Goal: Communication & Community: Answer question/provide support

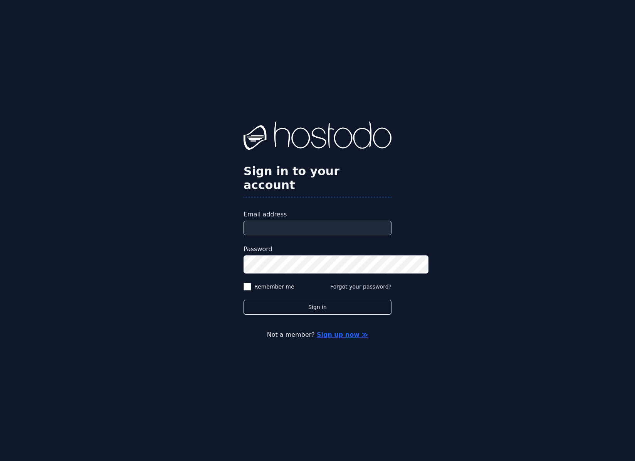
click at [252, 225] on input "Email address" at bounding box center [318, 227] width 148 height 15
type input "**********"
click at [244, 299] on button "Sign in" at bounding box center [318, 306] width 148 height 15
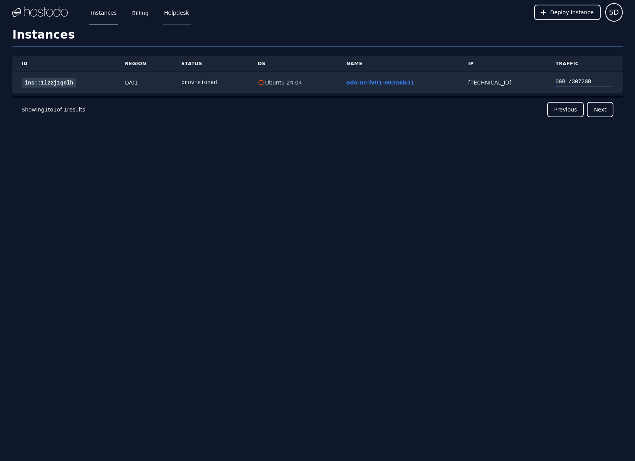
click at [191, 11] on link "Helpdesk" at bounding box center [177, 12] width 28 height 25
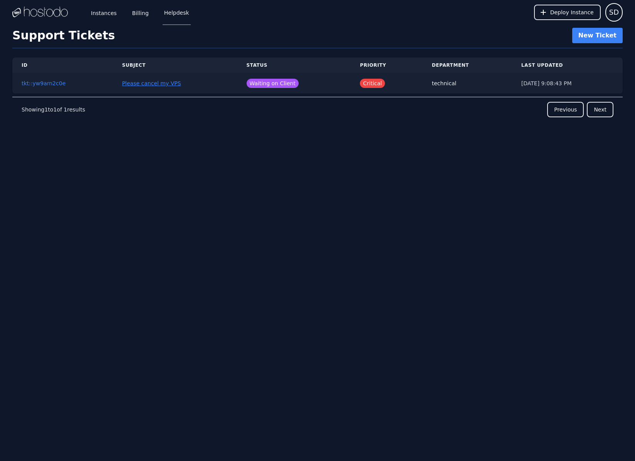
click at [154, 86] on link "Please cancel my VPS" at bounding box center [151, 83] width 59 height 6
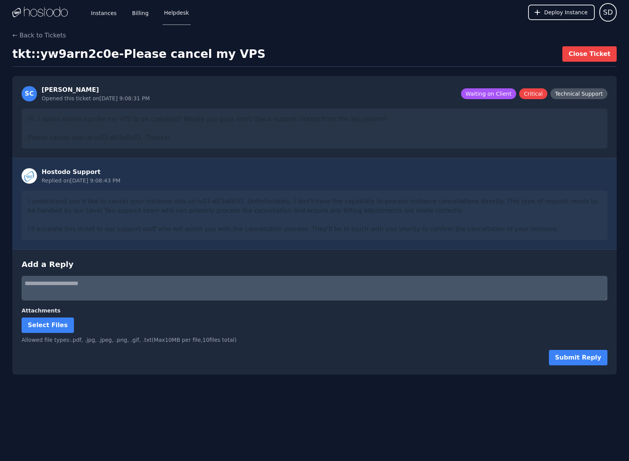
click at [134, 300] on textarea at bounding box center [315, 288] width 586 height 25
type textarea "**********"
click at [552, 365] on button "Submit Reply" at bounding box center [578, 357] width 59 height 15
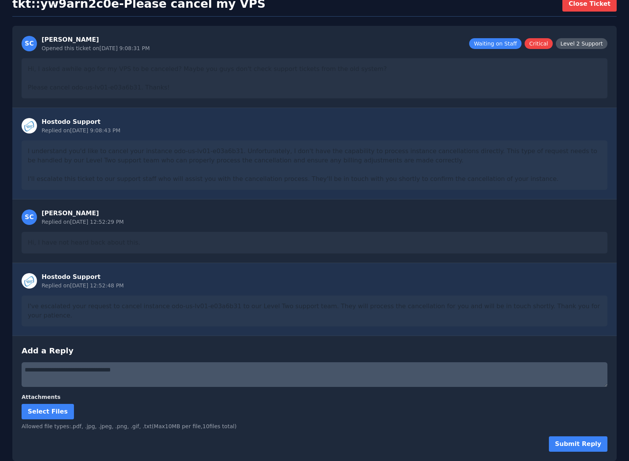
scroll to position [200, 0]
click at [297, 295] on div "I've escalated your request to cancel instance odo-us-lv01-e03a6b31 to our Leve…" at bounding box center [315, 310] width 586 height 31
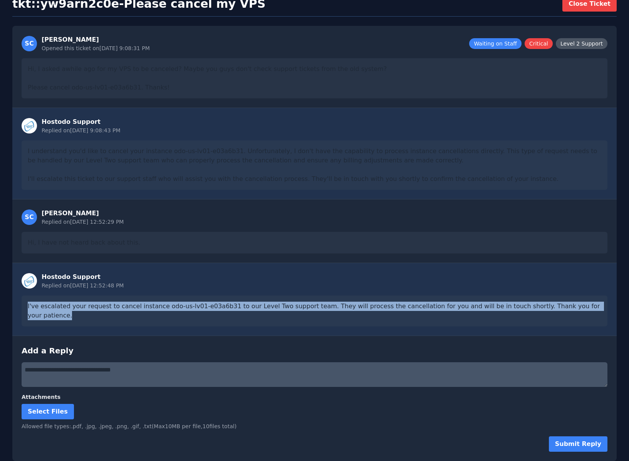
drag, startPoint x: 277, startPoint y: 284, endPoint x: 32, endPoint y: 261, distance: 246.5
click at [32, 295] on div "I've escalated your request to cancel instance odo-us-lv01-e03a6b31 to our Leve…" at bounding box center [315, 310] width 586 height 31
click at [83, 295] on div "I've escalated your request to cancel instance odo-us-lv01-e03a6b31 to our Leve…" at bounding box center [315, 310] width 586 height 31
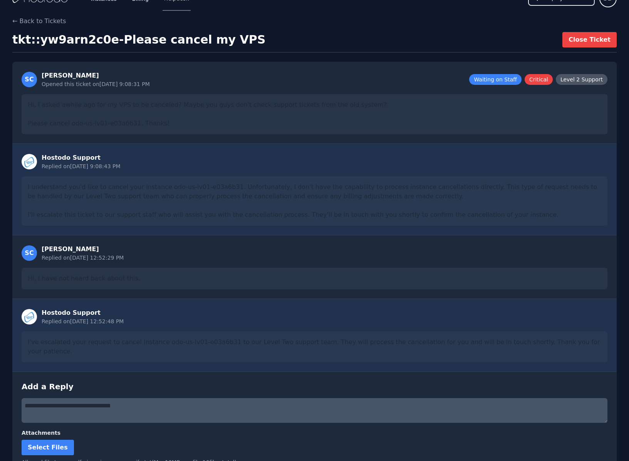
scroll to position [0, 0]
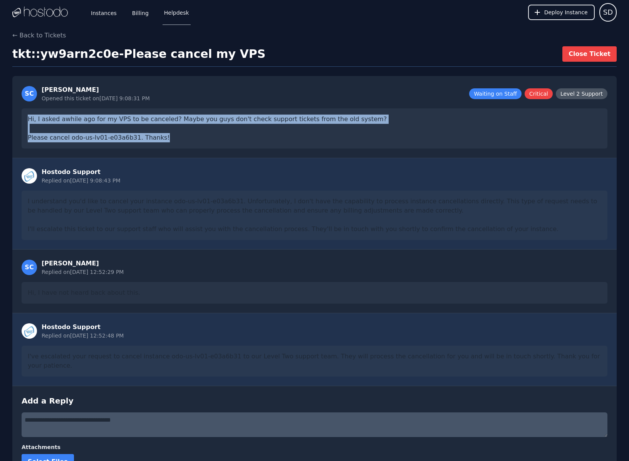
drag, startPoint x: 219, startPoint y: 174, endPoint x: 56, endPoint y: 134, distance: 168.0
click at [56, 134] on div "SC Scot Doyle Opened this ticket on 10/5/2025, 9:08:31 PM Waiting on Staff Crit…" at bounding box center [314, 117] width 605 height 82
click at [118, 18] on link "Instances" at bounding box center [103, 12] width 29 height 25
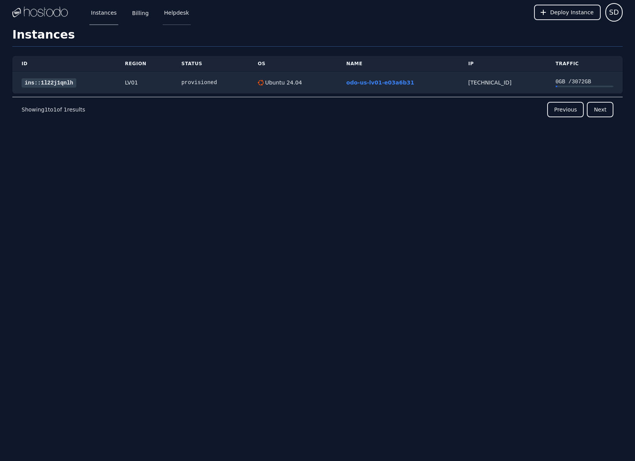
click at [191, 17] on link "Helpdesk" at bounding box center [177, 12] width 28 height 25
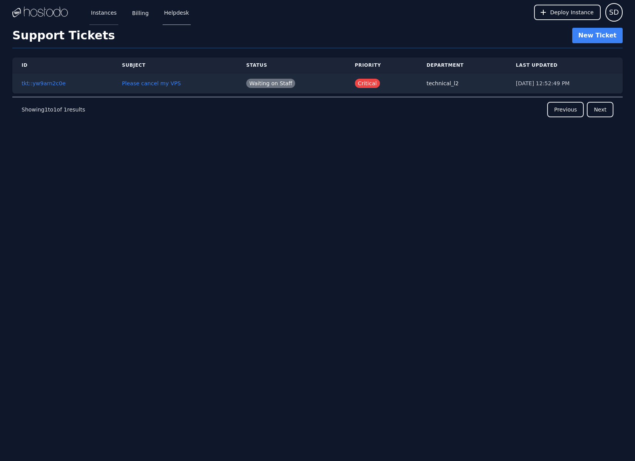
click at [118, 15] on link "Instances" at bounding box center [103, 12] width 29 height 25
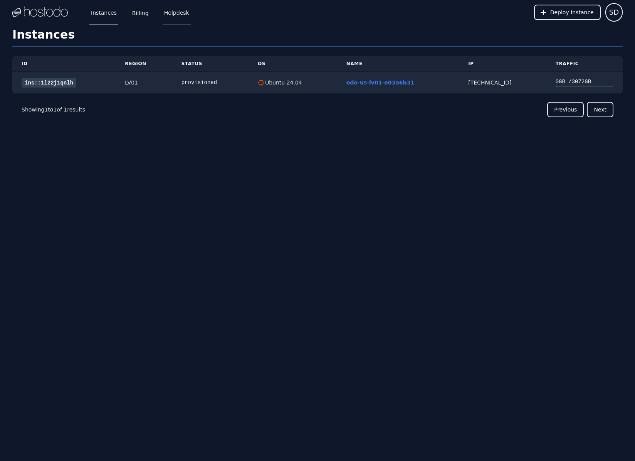
click at [191, 19] on link "Helpdesk" at bounding box center [177, 12] width 28 height 25
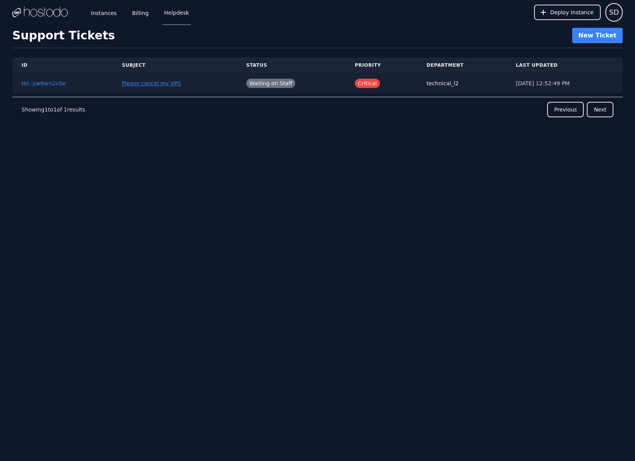
click at [149, 86] on link "Please cancel my VPS" at bounding box center [151, 83] width 59 height 6
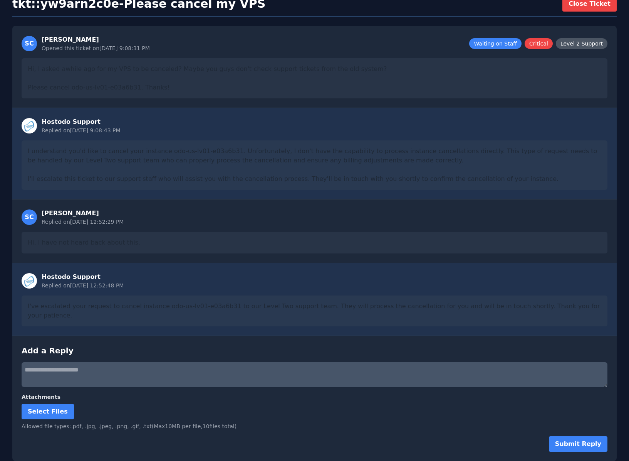
scroll to position [185, 0]
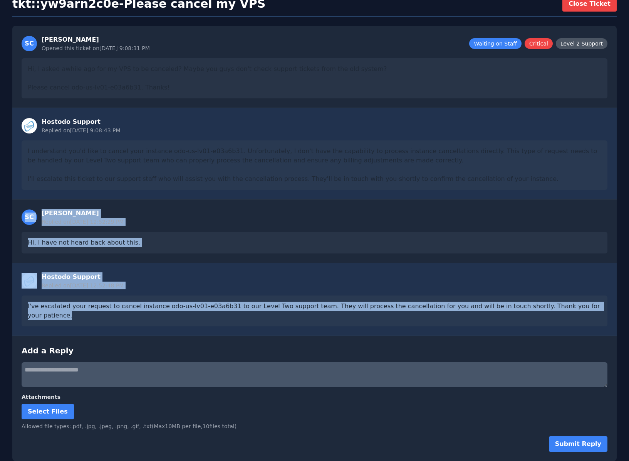
drag, startPoint x: 276, startPoint y: 296, endPoint x: 32, endPoint y: 172, distance: 274.4
click at [32, 172] on div "Hostodo Support Replied on [DATE] 9:08:43 PM I understand you'd like to cancel …" at bounding box center [314, 284] width 605 height 353
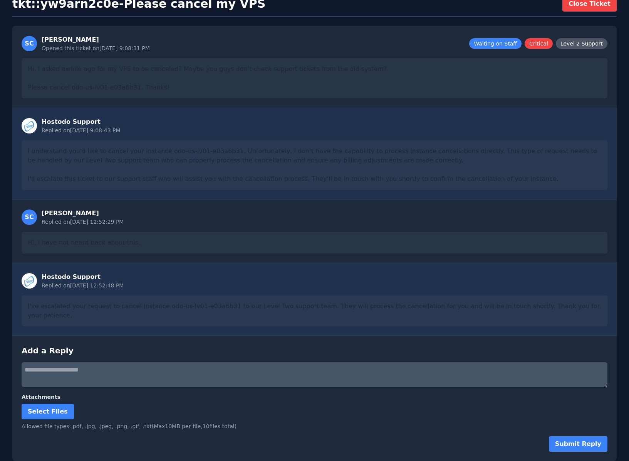
click at [11, 203] on div "← Back to Tickets tkt::yw9arn2c0e - Please cancel my VPS Close Ticket SC [PERSO…" at bounding box center [314, 221] width 629 height 480
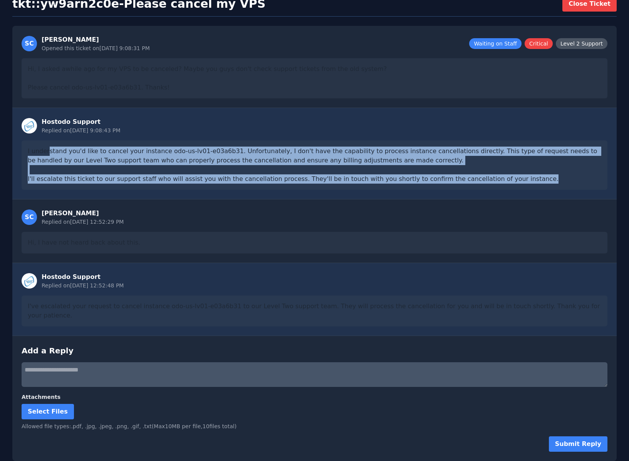
drag, startPoint x: 175, startPoint y: 218, endPoint x: 63, endPoint y: 156, distance: 127.7
click at [63, 156] on div "I understand you'd like to cancel your instance odo-us-lv01-e03a6b31. Unfortuna…" at bounding box center [315, 164] width 586 height 49
click at [11, 181] on div "← Back to Tickets tkt::yw9arn2c0e - Please cancel my VPS Close Ticket SC [PERSO…" at bounding box center [314, 221] width 629 height 480
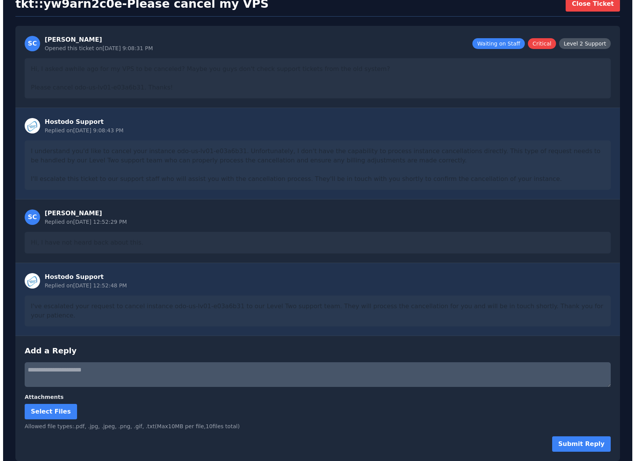
scroll to position [0, 0]
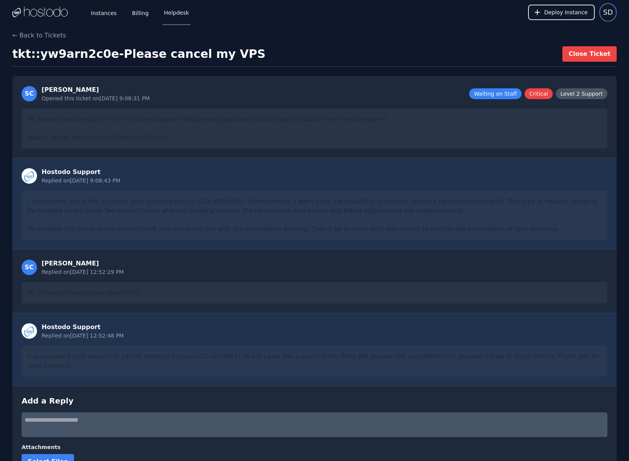
click at [604, 17] on span "SD" at bounding box center [609, 12] width 10 height 11
click at [547, 54] on button "Sign out" at bounding box center [580, 47] width 74 height 14
